Goal: Book appointment/travel/reservation

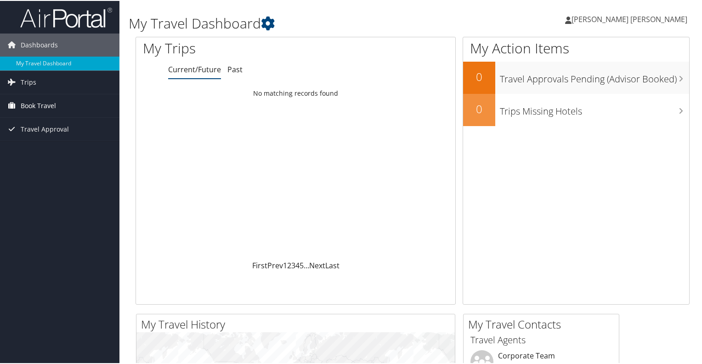
click at [48, 104] on span "Book Travel" at bounding box center [38, 104] width 35 height 23
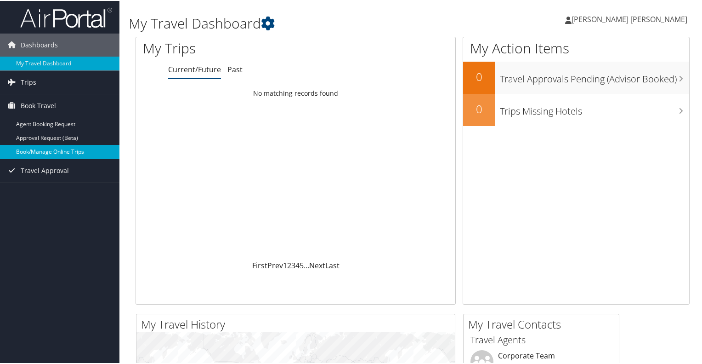
click at [64, 150] on link "Book/Manage Online Trips" at bounding box center [60, 151] width 120 height 14
